Goal: Check status: Check status

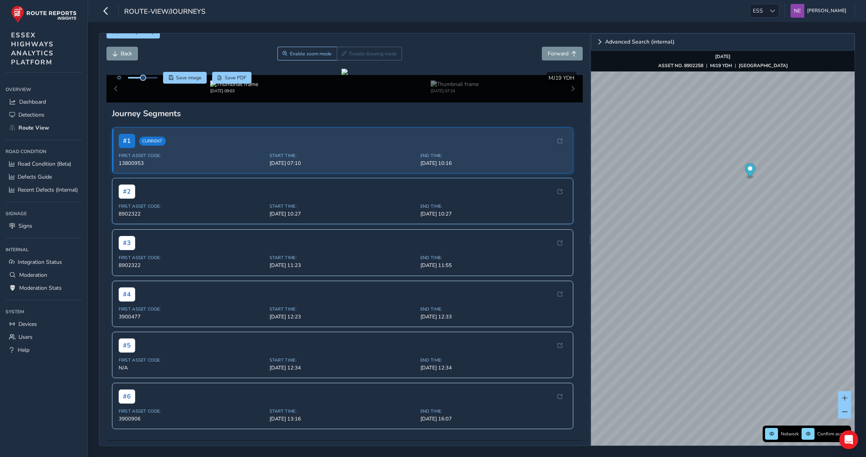
scroll to position [179, 0]
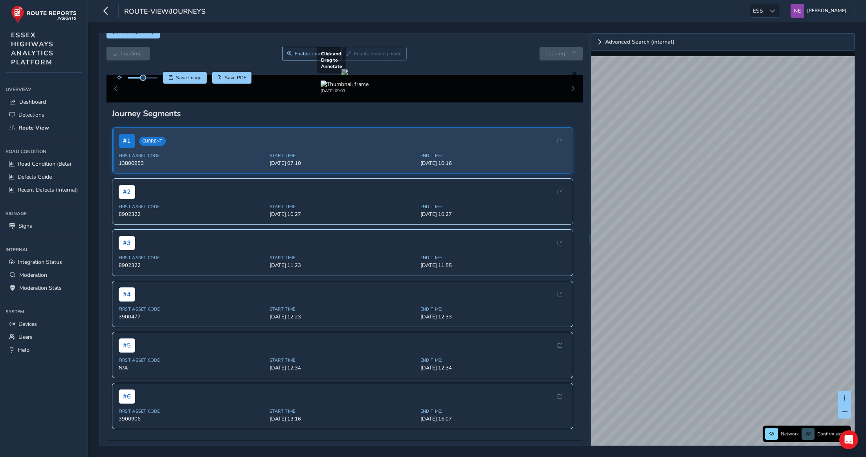
scroll to position [90, 0]
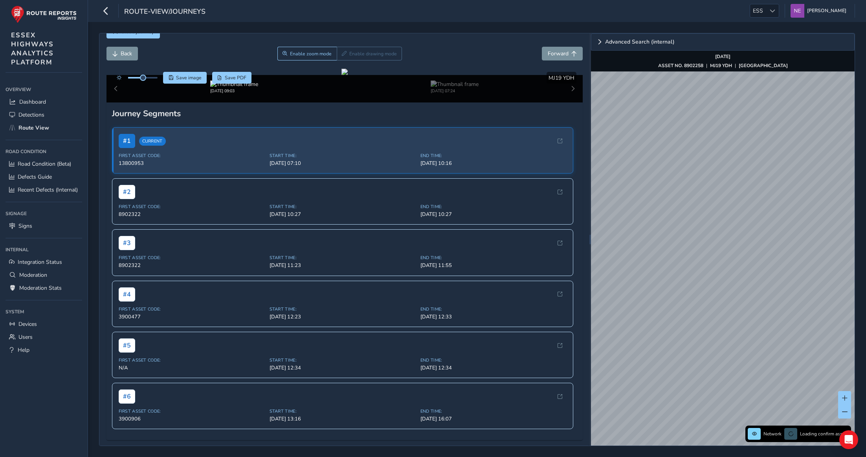
click at [586, 308] on div "Close journey Back Enable zoom mode Enable drawing mode Forward Click and Drag …" at bounding box center [477, 239] width 756 height 413
click at [549, 252] on div "Close journey Back Enable zoom mode Enable drawing mode Forward Click and Drag …" at bounding box center [477, 239] width 756 height 413
click at [564, 261] on div "Close journey Back Enable zoom mode Enable drawing mode Forward Click and Drag …" at bounding box center [477, 239] width 756 height 413
click at [590, 243] on div "Close journey Back Enable zoom mode Enable drawing mode Forward Click and Drag …" at bounding box center [477, 239] width 756 height 413
click at [743, 222] on img "Preview frame" at bounding box center [753, 219] width 20 height 6
